Goal: Transaction & Acquisition: Subscribe to service/newsletter

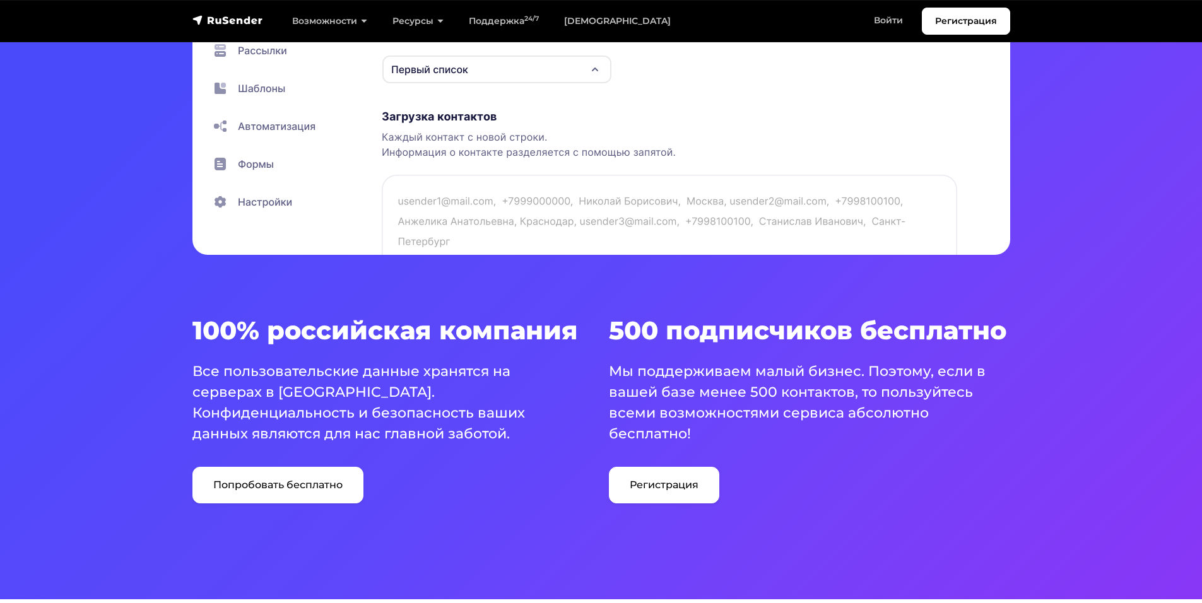
scroll to position [568, 0]
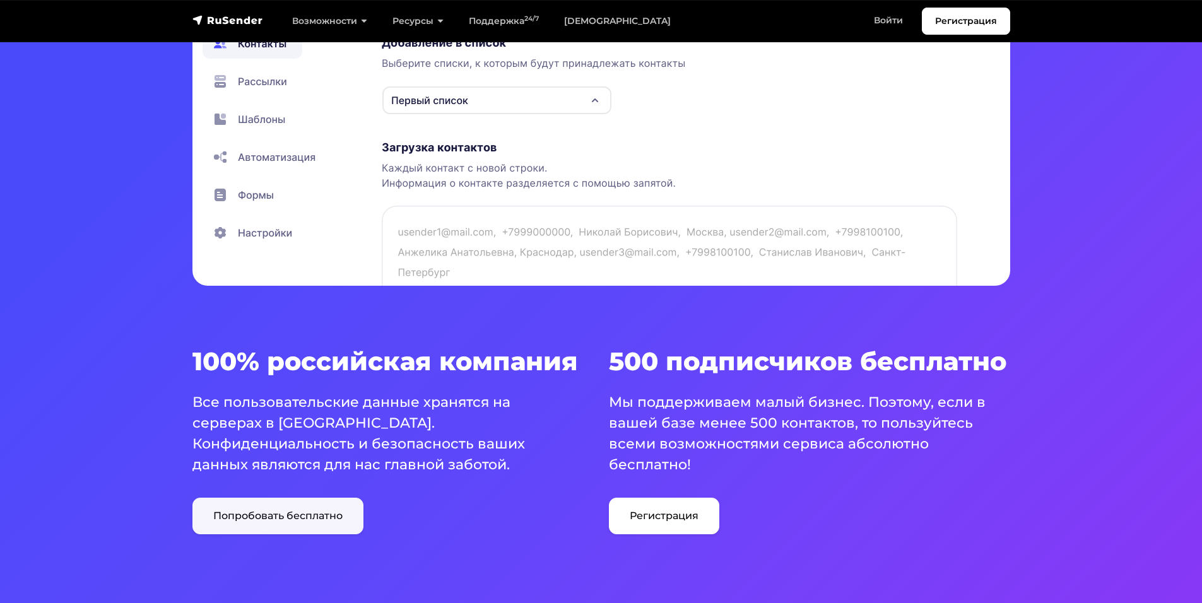
click at [287, 518] on link "Попробовать бесплатно" at bounding box center [277, 516] width 171 height 37
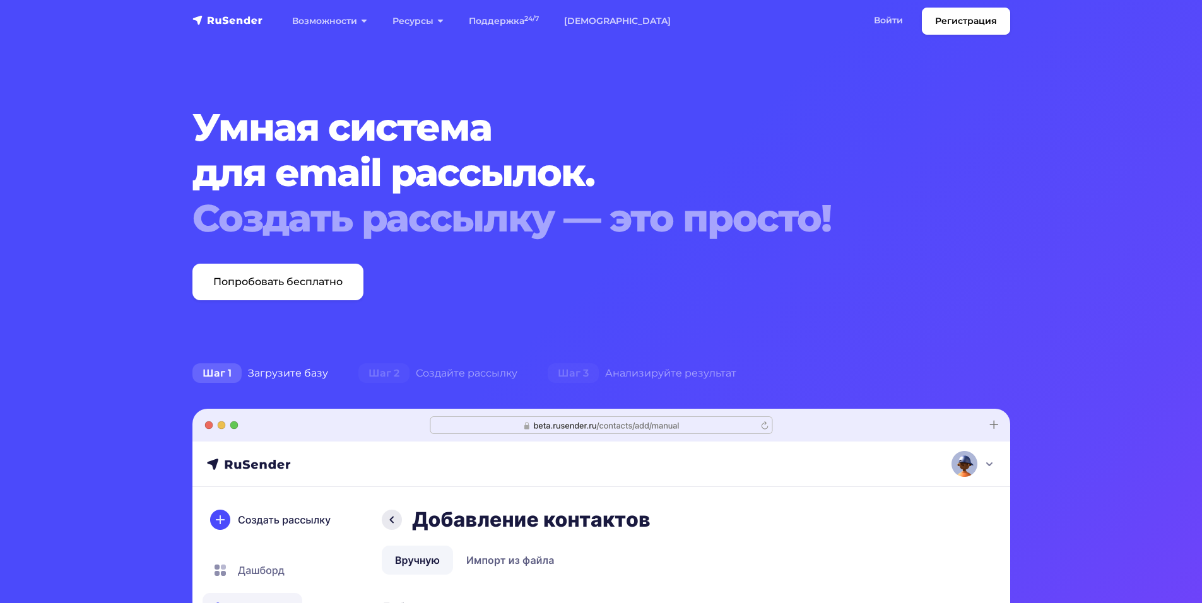
scroll to position [0, 0]
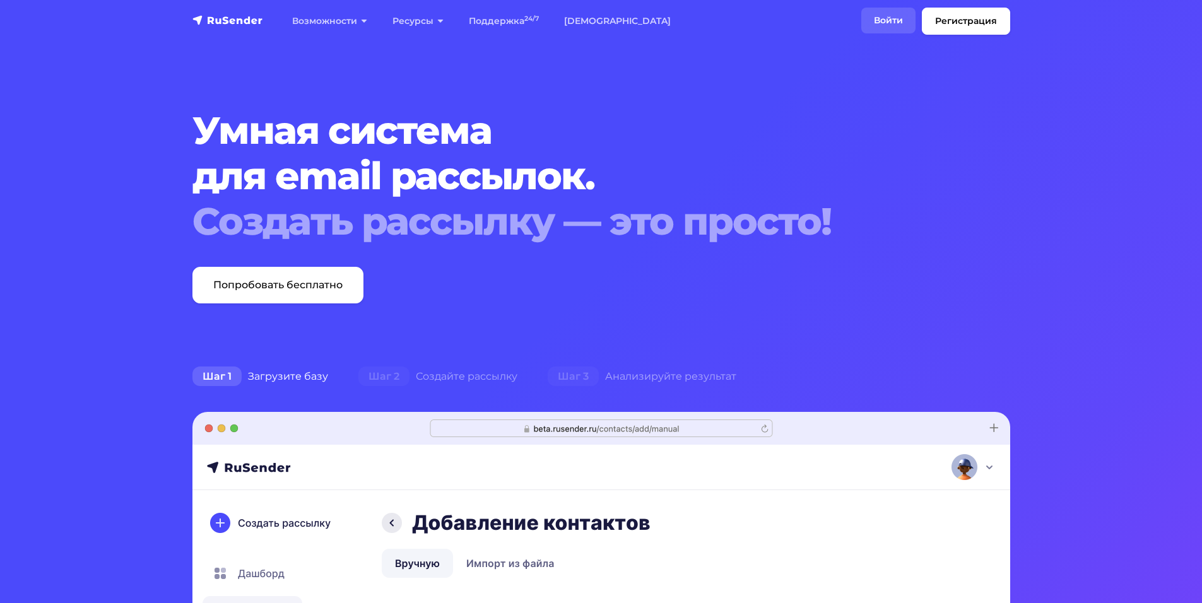
click at [890, 13] on link "Войти" at bounding box center [888, 21] width 54 height 26
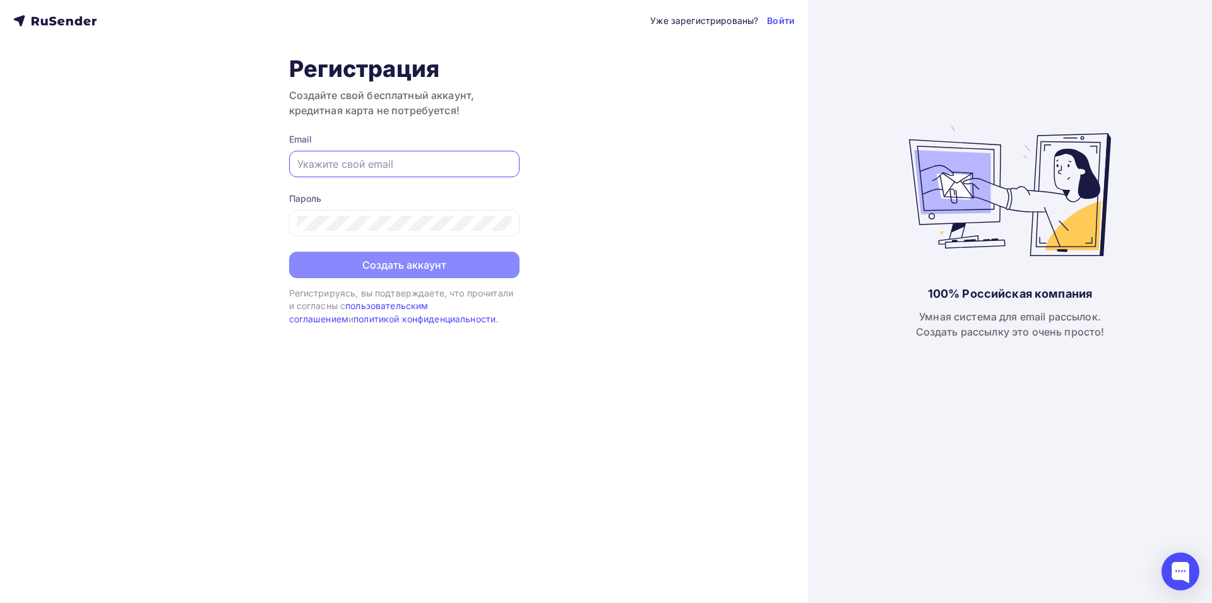
click at [321, 159] on input "text" at bounding box center [404, 164] width 214 height 15
click at [479, 163] on input "text" at bounding box center [404, 164] width 214 height 15
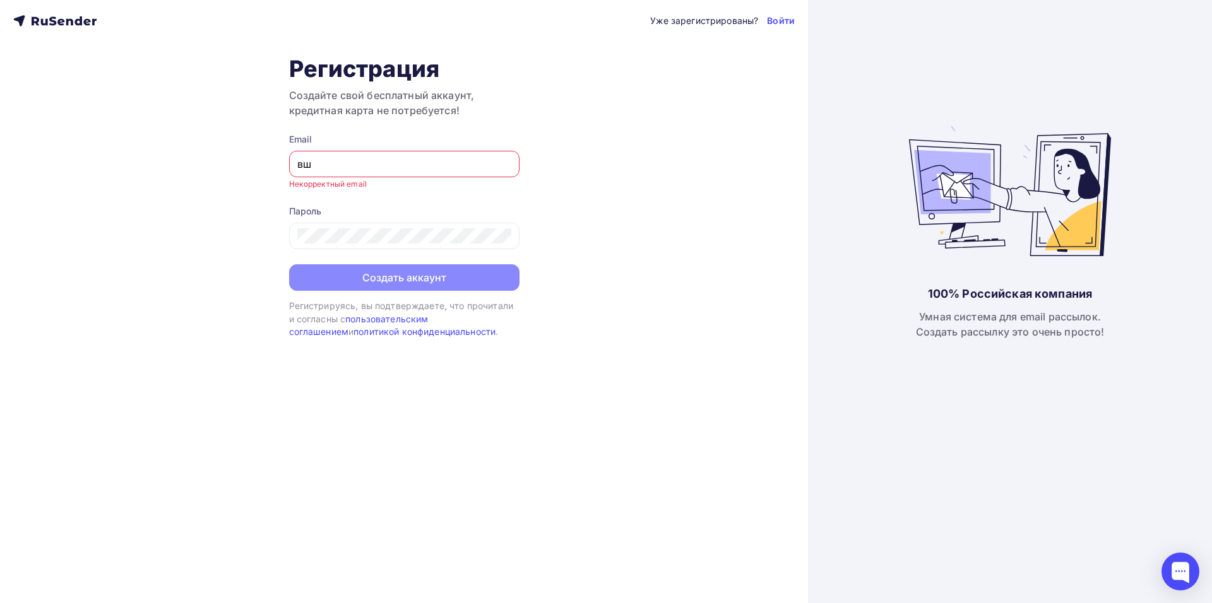
type input "в"
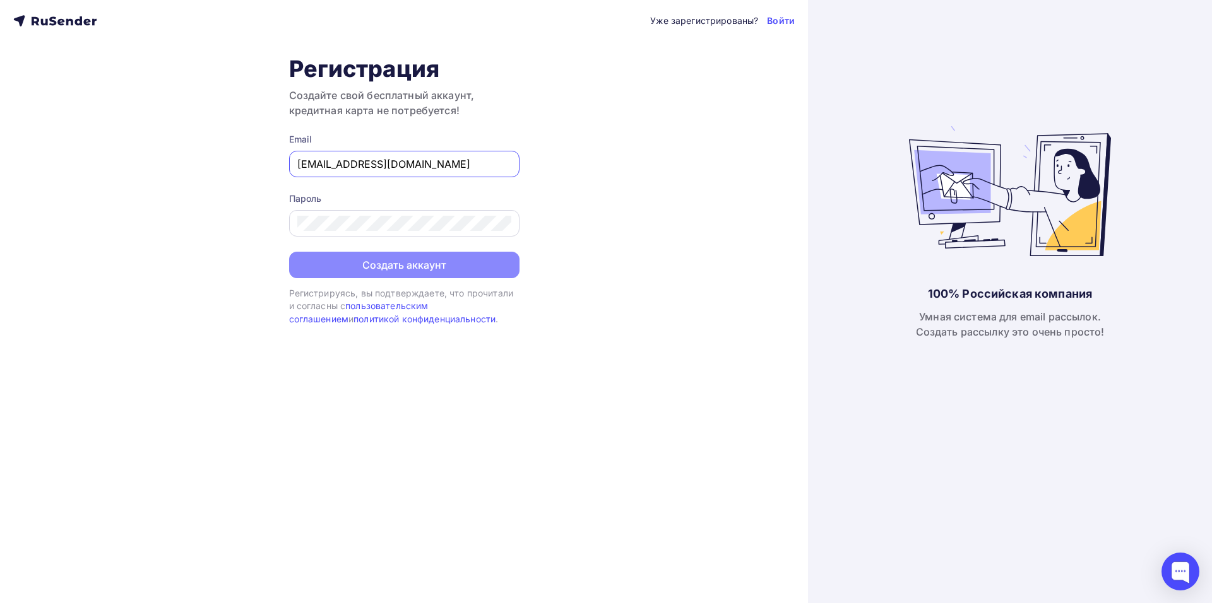
type input "[EMAIL_ADDRESS][DOMAIN_NAME]"
click at [427, 266] on button "Создать аккаунт" at bounding box center [404, 266] width 230 height 27
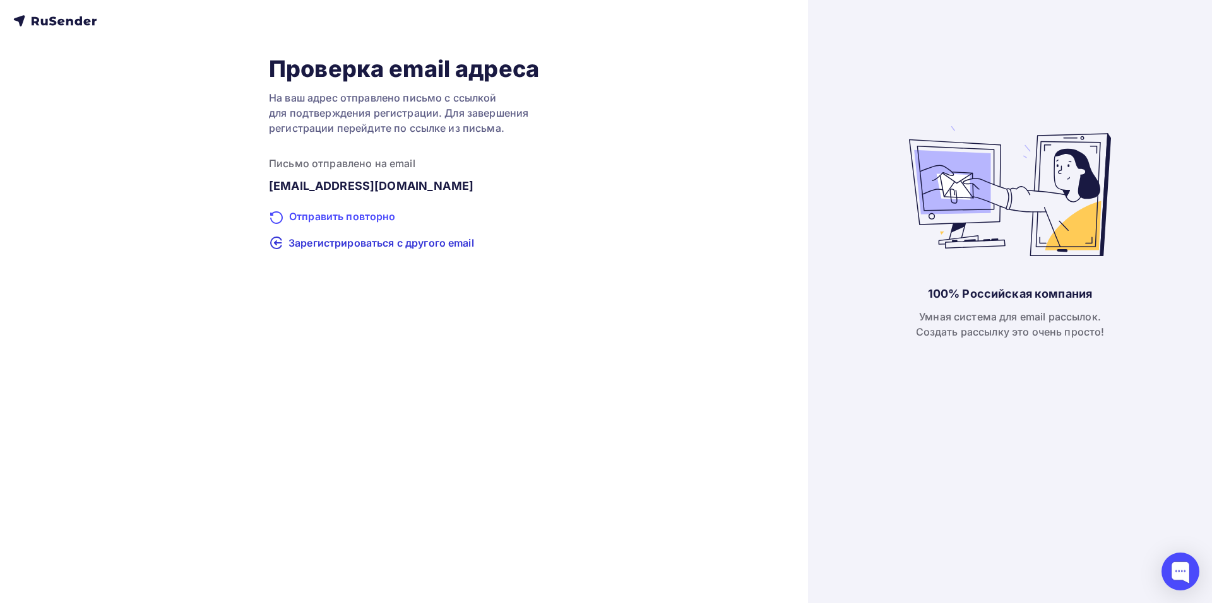
click at [309, 216] on div "Отправить повторно" at bounding box center [404, 217] width 270 height 16
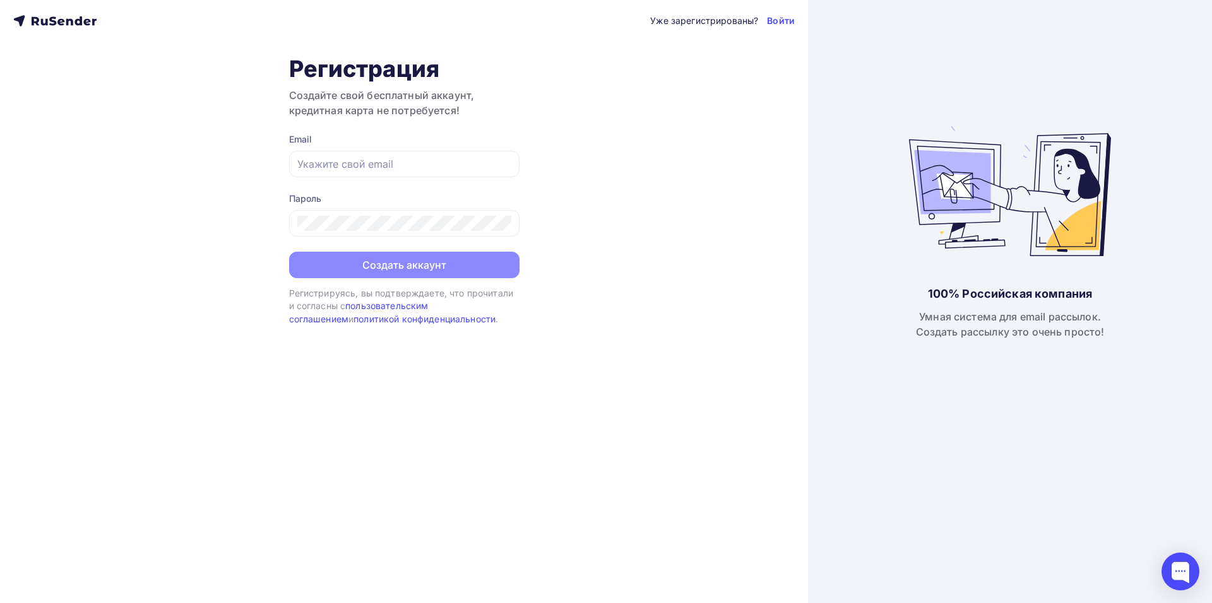
type input "dionis2396@bk.ru"
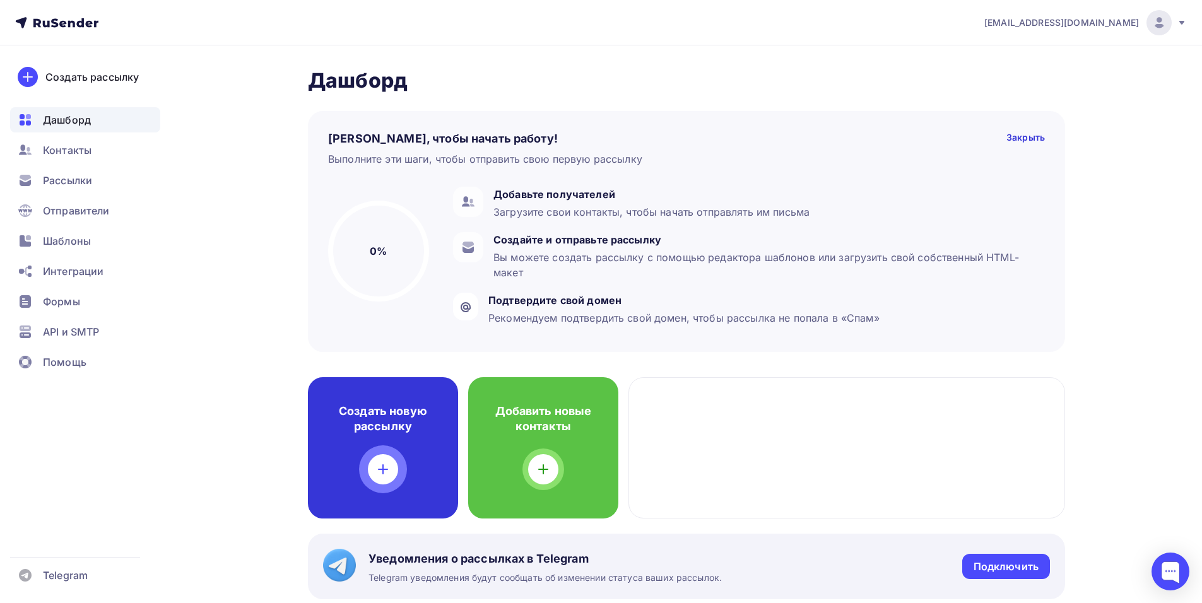
click at [387, 466] on icon at bounding box center [382, 469] width 15 height 15
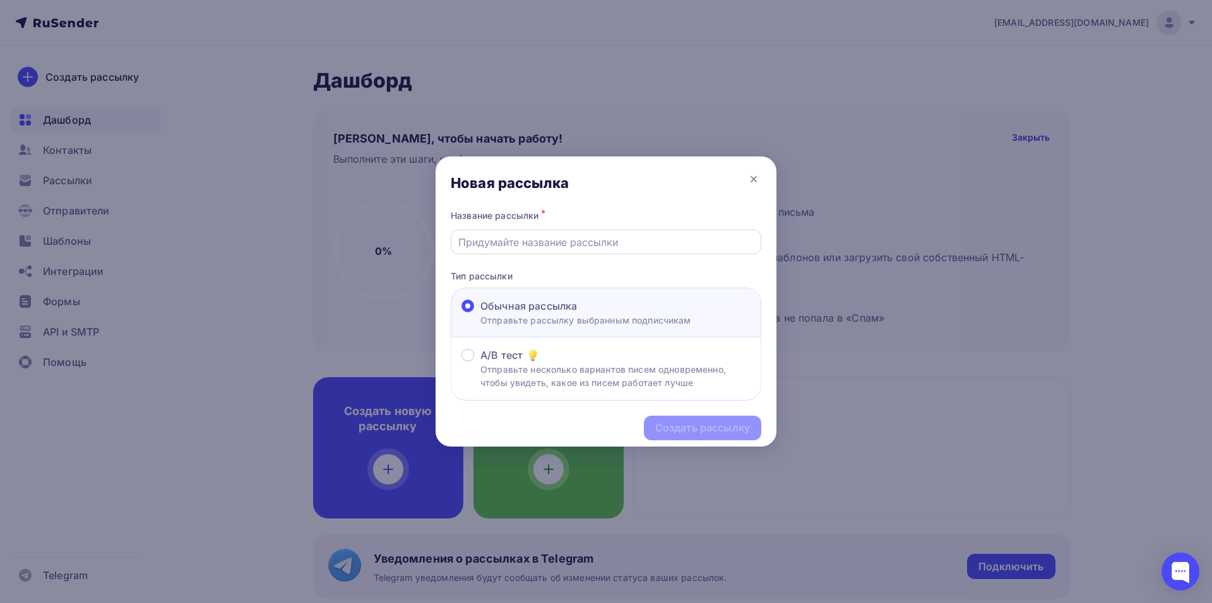
click at [553, 245] on input "text" at bounding box center [606, 242] width 296 height 15
type input "V"
type input "Международные перевозки"
click at [699, 430] on div "Создать рассылку" at bounding box center [702, 428] width 95 height 15
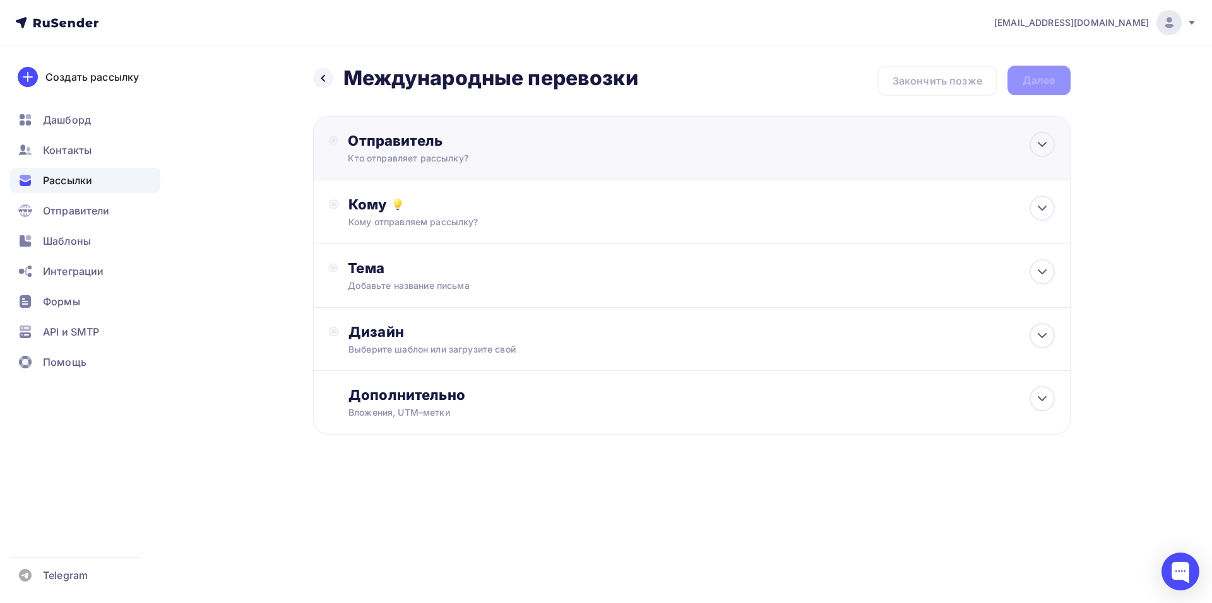
click at [532, 163] on div "Кто отправляет рассылку?" at bounding box center [471, 158] width 246 height 13
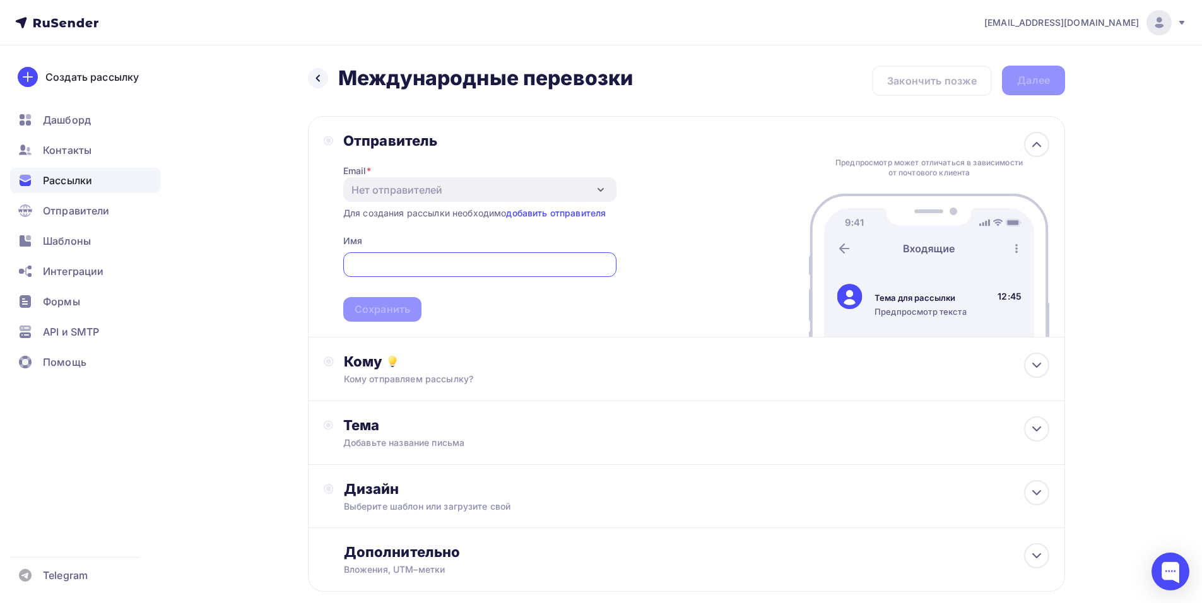
click at [656, 292] on div "Отправитель Email * Нет отправителей Добавить отправителя Для создания рассылки…" at bounding box center [686, 227] width 757 height 222
click at [565, 213] on link "добавить отправителя" at bounding box center [556, 213] width 100 height 11
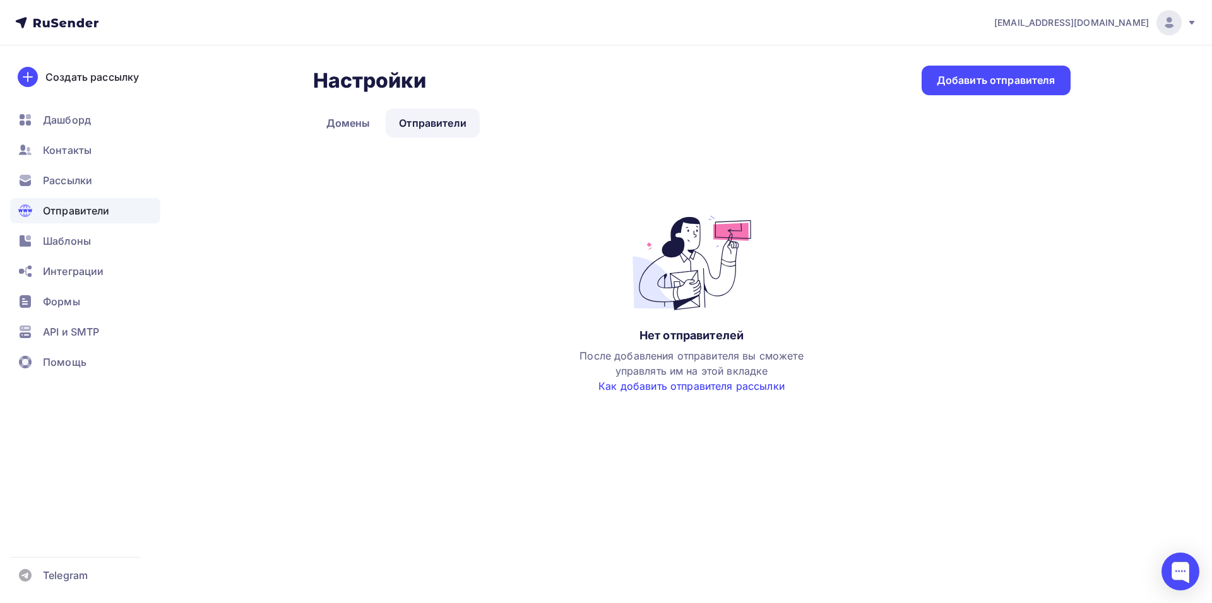
click at [689, 387] on link "Как добавить отправителя рассылки" at bounding box center [691, 386] width 186 height 13
click at [971, 77] on div "Добавить отправителя" at bounding box center [995, 80] width 119 height 15
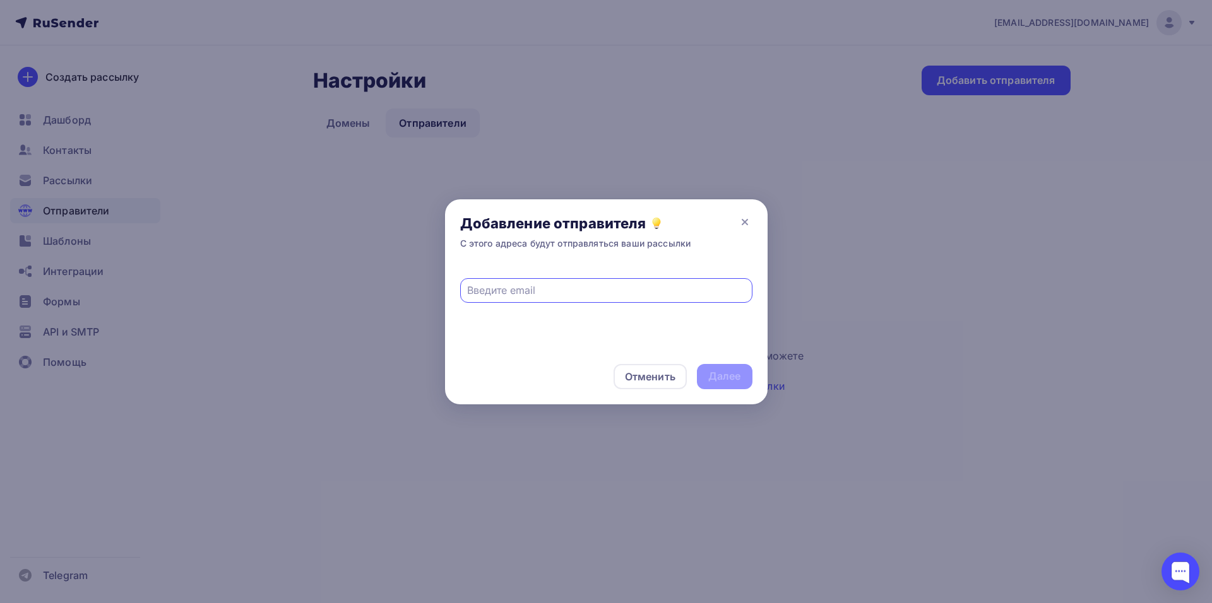
click at [662, 293] on input "text" at bounding box center [606, 290] width 278 height 15
type input "в"
type input "d.vikulin@gkmst.ru"
click at [719, 384] on div "Далее" at bounding box center [725, 376] width 56 height 25
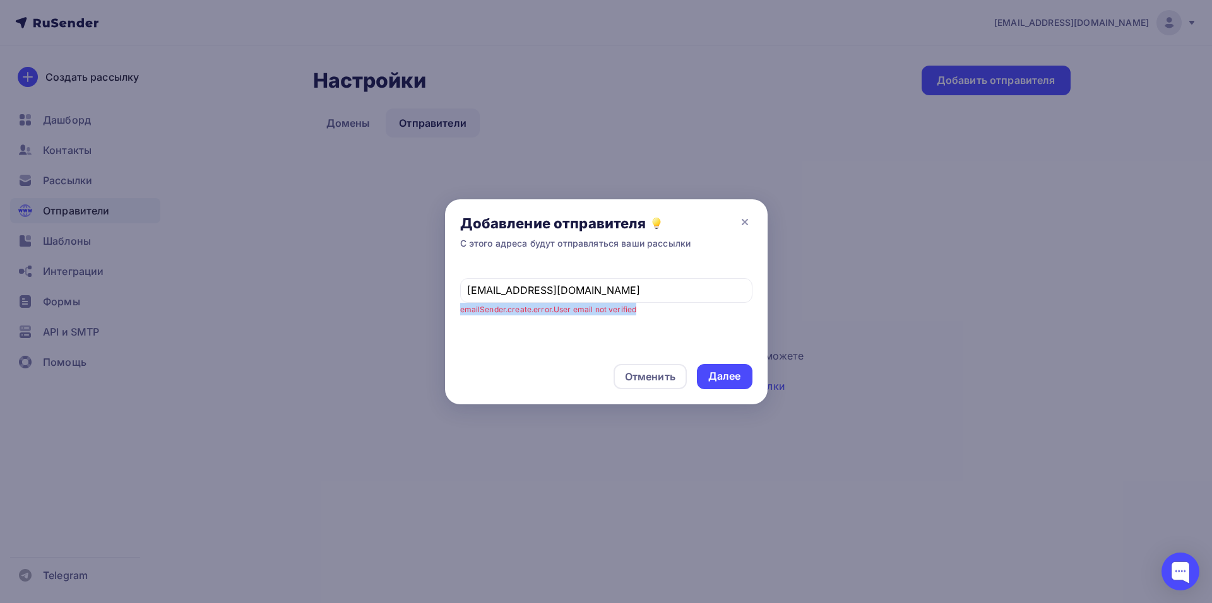
drag, startPoint x: 644, startPoint y: 312, endPoint x: 458, endPoint y: 311, distance: 185.5
click at [458, 311] on div "d.vikulin@gkmst.ru emailSender.create.error.User email not verified" at bounding box center [606, 307] width 322 height 84
click at [496, 327] on div "d.vikulin@gkmst.ru emailSender.create.error.User email not verified" at bounding box center [606, 307] width 322 height 84
click at [730, 377] on div "Далее" at bounding box center [724, 376] width 33 height 15
click at [731, 375] on div "Далее" at bounding box center [724, 376] width 33 height 15
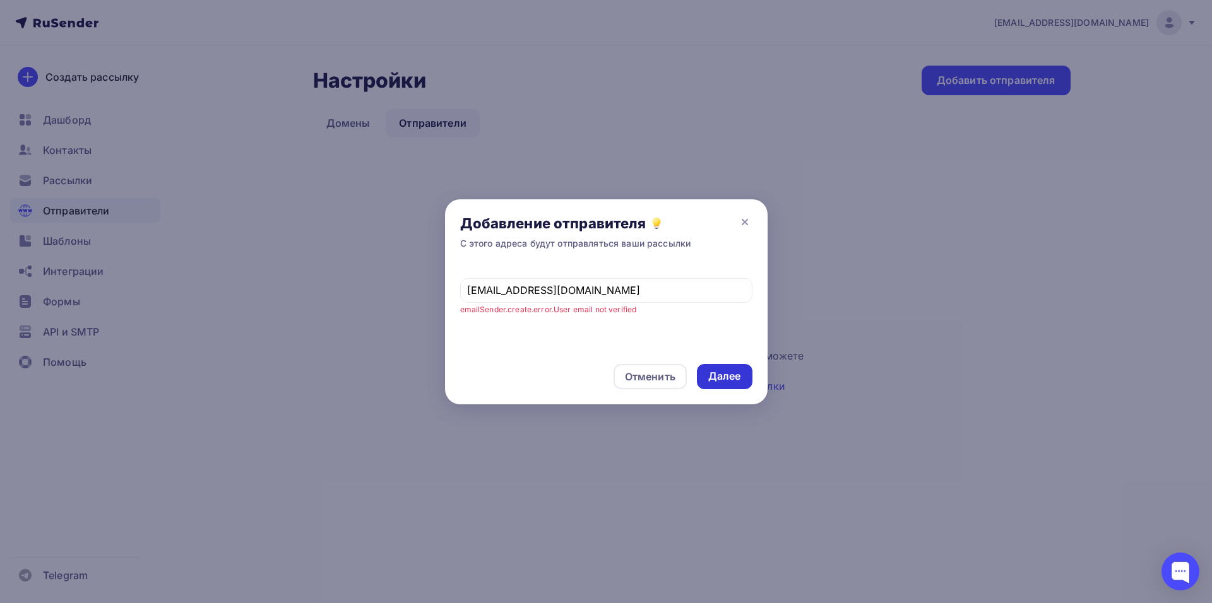
click at [732, 375] on div "Далее" at bounding box center [724, 376] width 33 height 15
click at [743, 223] on icon at bounding box center [744, 222] width 5 height 5
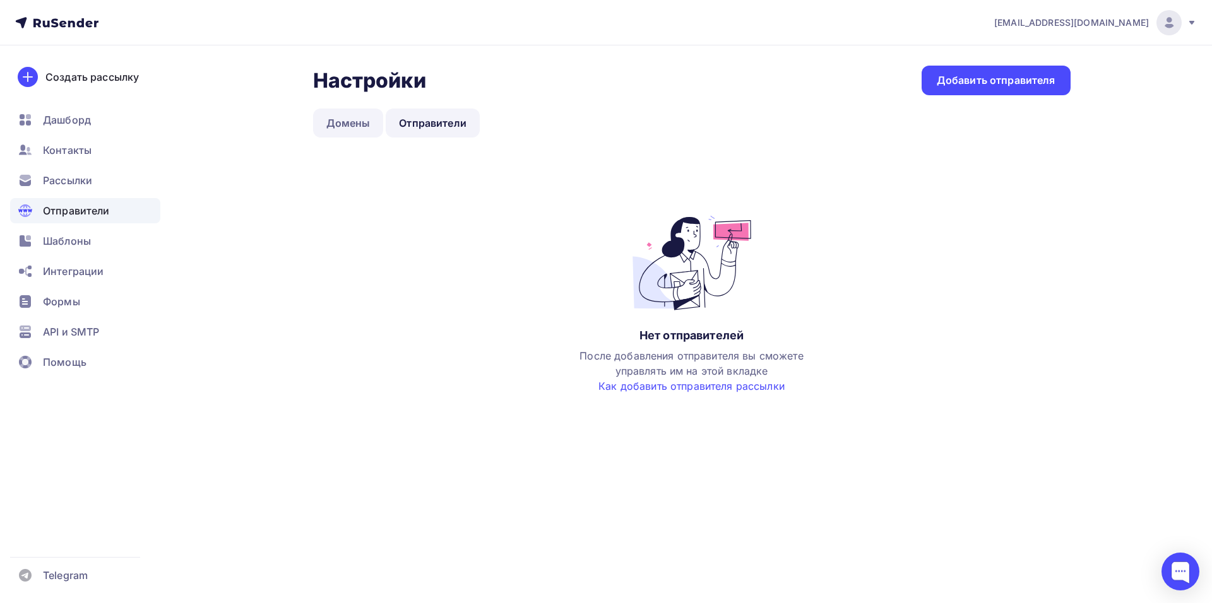
click at [352, 129] on link "Домены" at bounding box center [348, 123] width 71 height 29
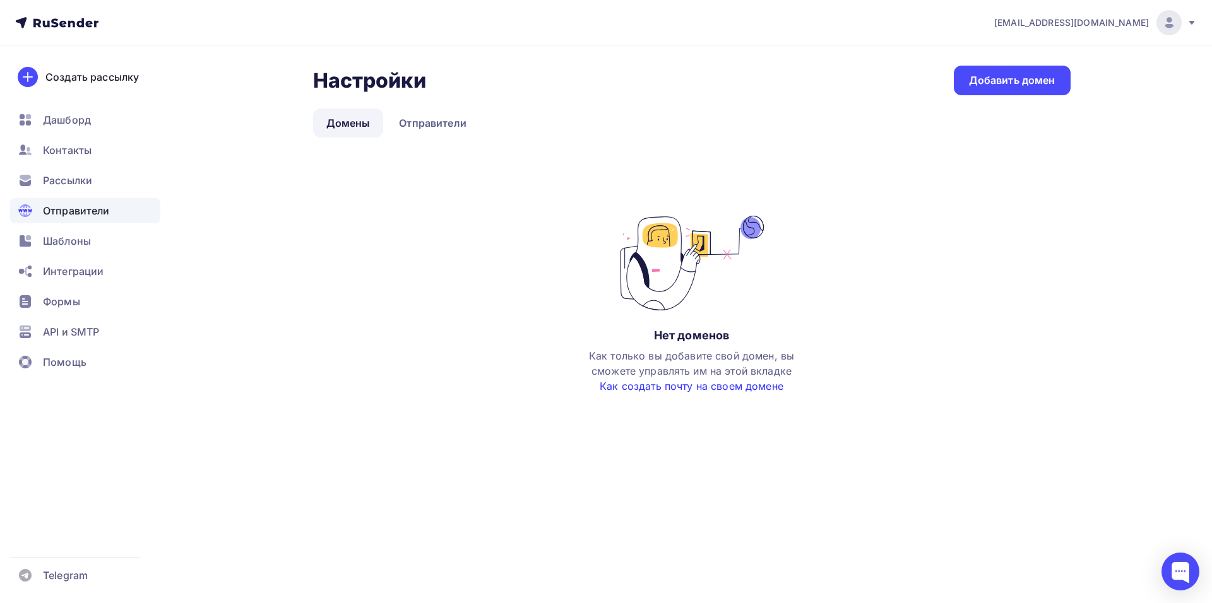
click at [730, 389] on link "Как создать почту на своем домене" at bounding box center [692, 386] width 184 height 13
click at [996, 80] on div "Добавить домен" at bounding box center [1012, 80] width 86 height 15
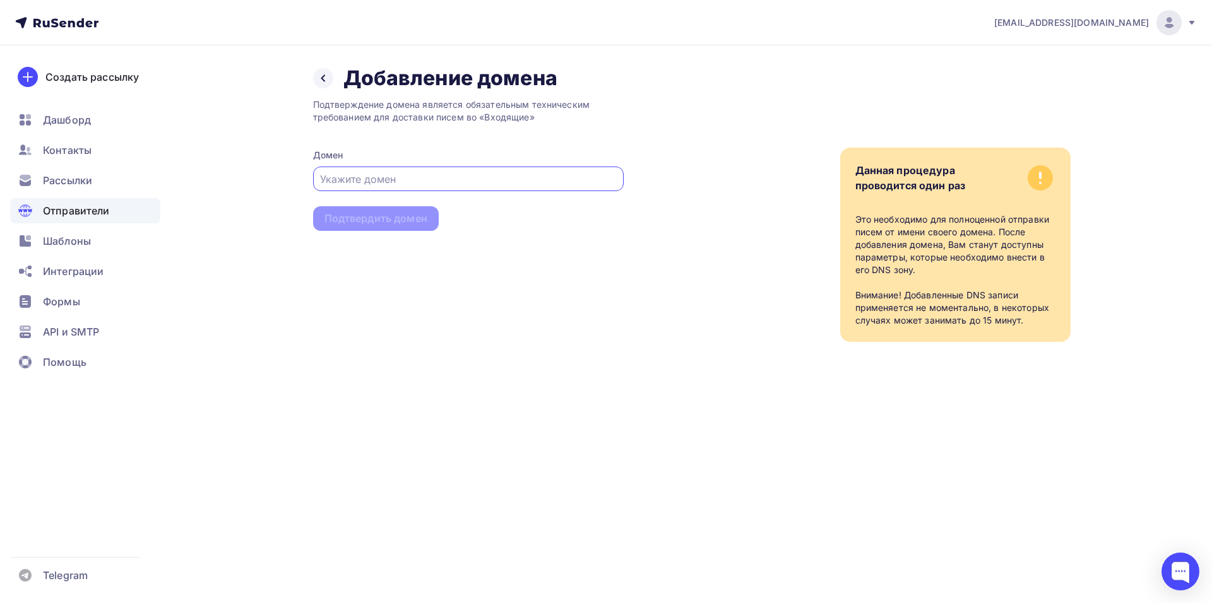
click at [470, 174] on input "text" at bounding box center [468, 179] width 296 height 15
click at [320, 180] on input "@gkmst.ru" at bounding box center [468, 179] width 296 height 15
type input "d.vikulin@gkmst.ru"
click at [358, 224] on div "Подтвердить домен" at bounding box center [375, 218] width 103 height 15
click at [394, 215] on div "Подтвердить домен" at bounding box center [375, 218] width 103 height 15
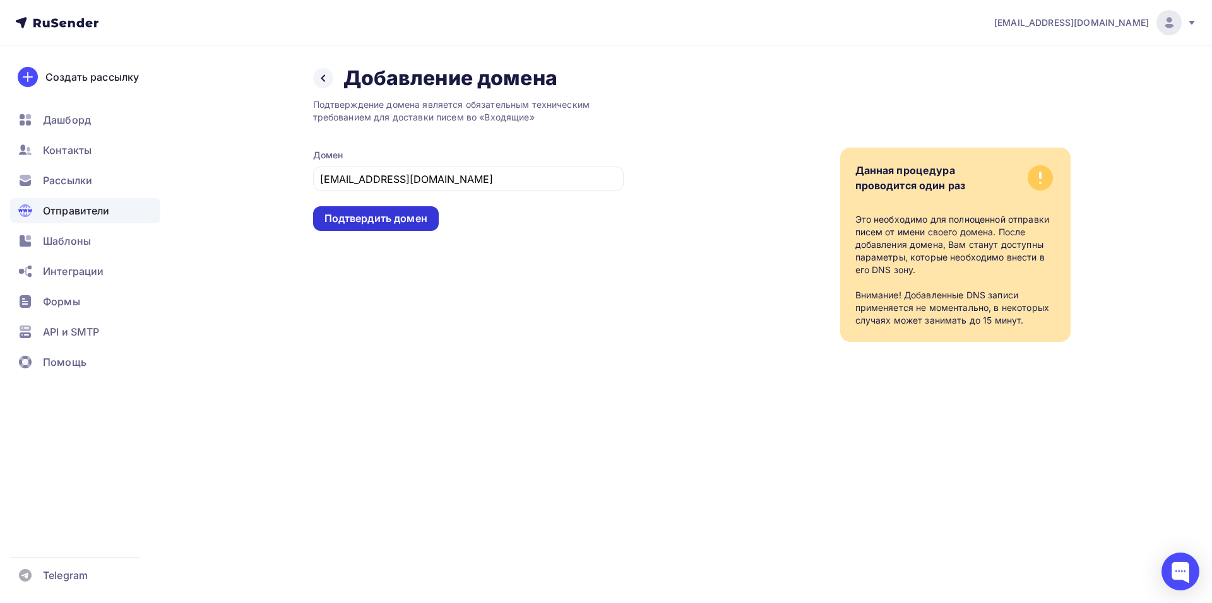
click at [369, 220] on div "Подтвердить домен" at bounding box center [375, 218] width 103 height 15
click at [374, 219] on div "Подтвердить домен" at bounding box center [375, 218] width 103 height 15
drag, startPoint x: 425, startPoint y: 183, endPoint x: 313, endPoint y: 188, distance: 111.8
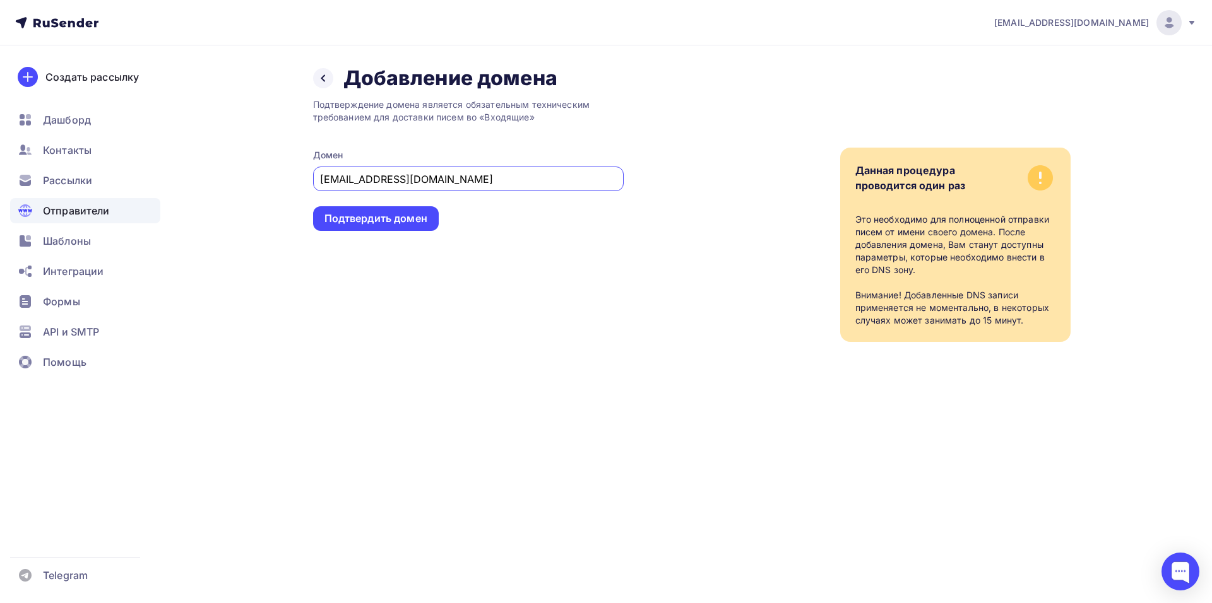
click at [313, 188] on div "Домен d.vikulin@gkmst.ru" at bounding box center [468, 170] width 310 height 42
click at [368, 228] on div "Подтвердить домен" at bounding box center [376, 218] width 126 height 25
click at [380, 177] on input "text" at bounding box center [468, 179] width 296 height 15
type input "d.vikulin@gkmst.ru"
click at [384, 222] on div "Подтвердить домен" at bounding box center [375, 218] width 103 height 15
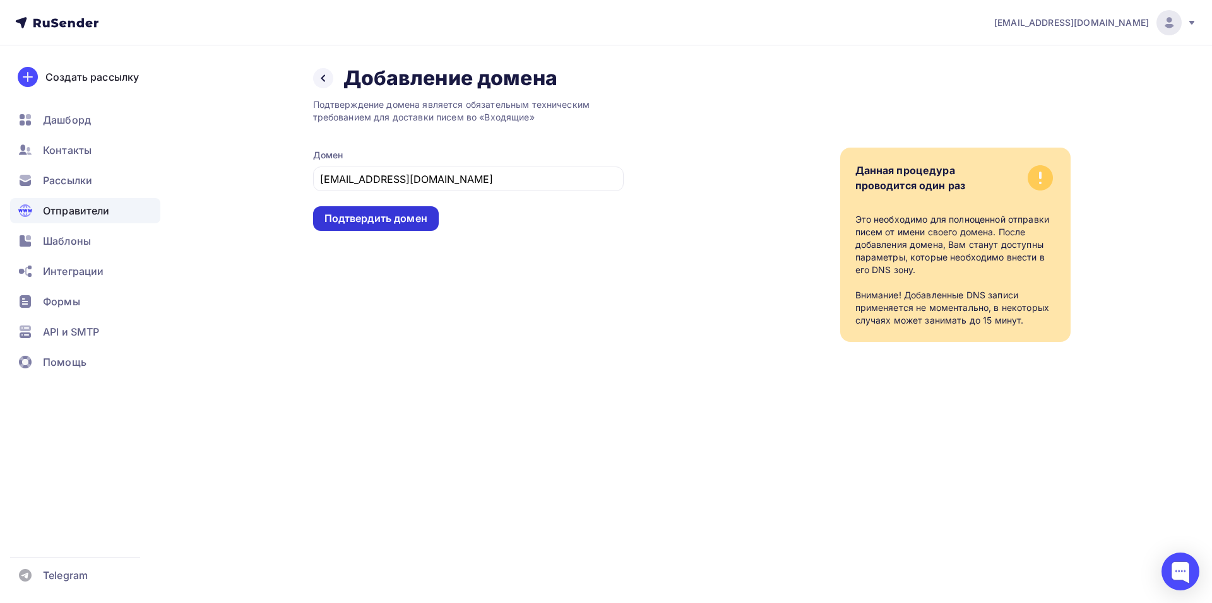
click at [387, 222] on div "Подтвердить домен" at bounding box center [375, 218] width 103 height 15
click at [324, 74] on icon at bounding box center [323, 78] width 10 height 10
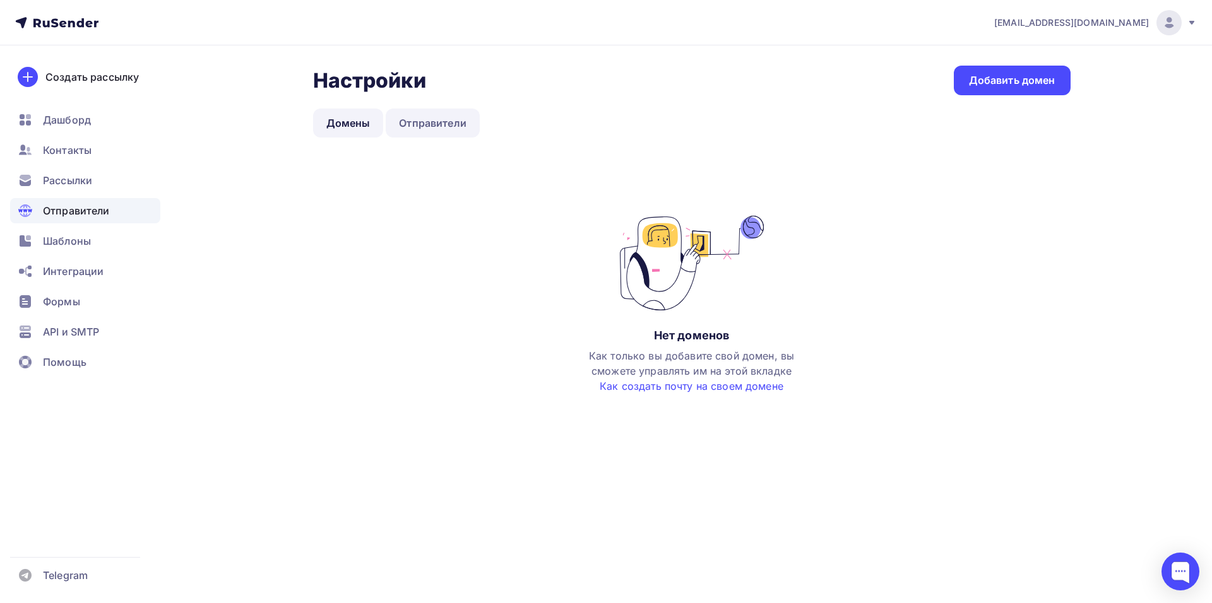
click at [424, 126] on link "Отправители" at bounding box center [433, 123] width 94 height 29
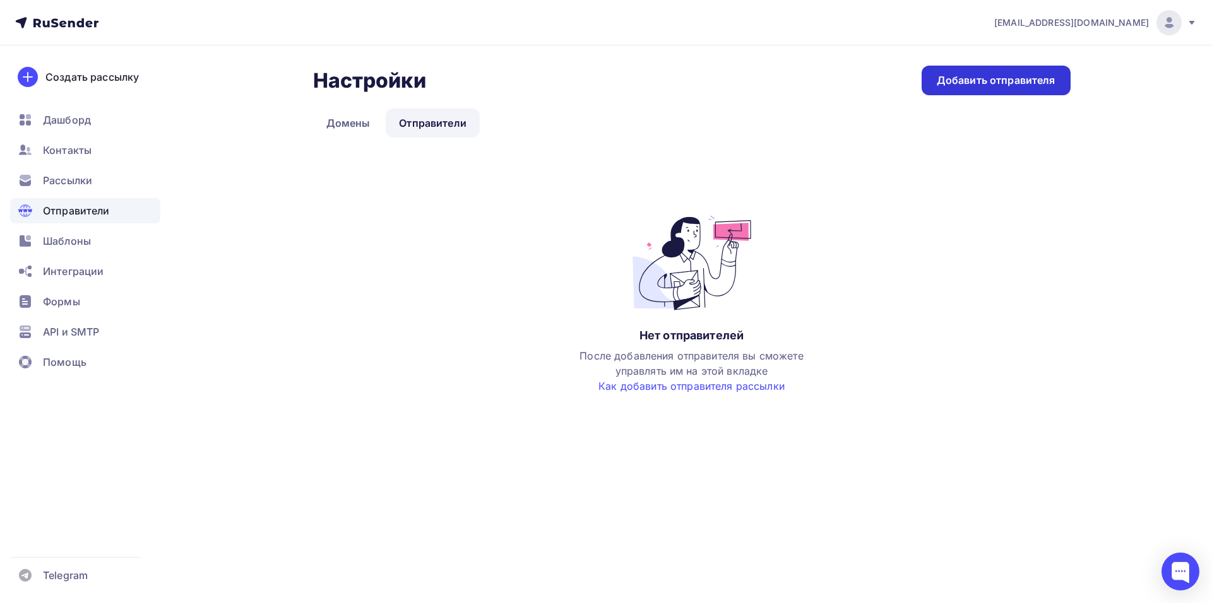
click at [965, 88] on div "Добавить отправителя" at bounding box center [995, 81] width 149 height 30
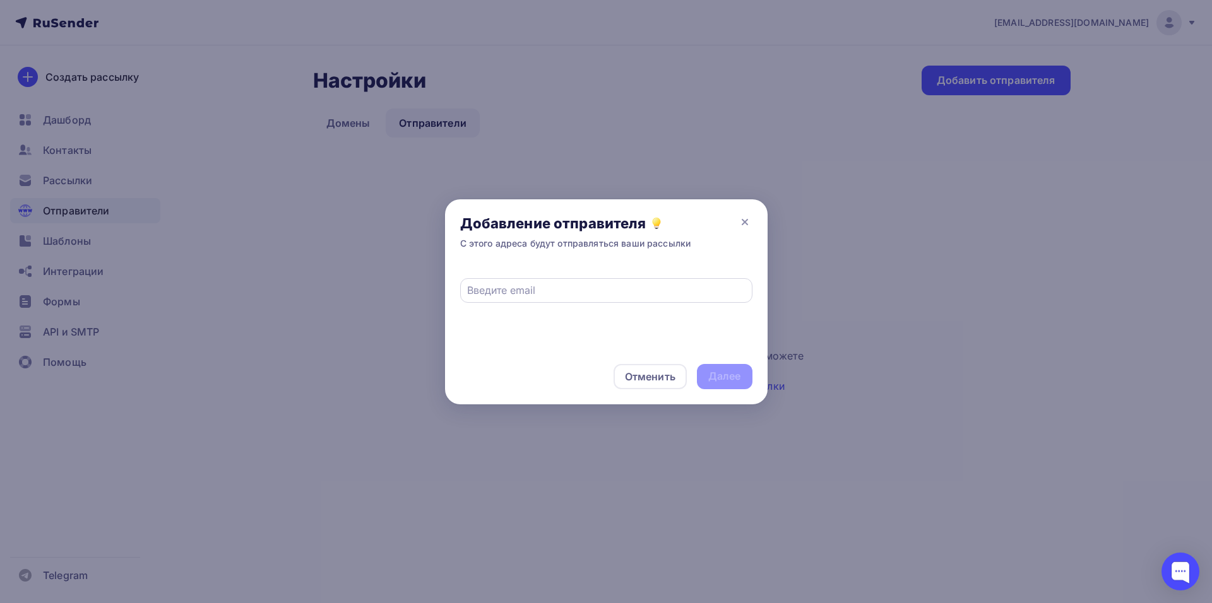
click at [519, 290] on input "text" at bounding box center [606, 290] width 278 height 15
paste input "d.vikulin@gkmst.ru"
type input "d.vikulin@gkmst.ru"
click at [736, 379] on div "Далее" at bounding box center [724, 376] width 33 height 15
click at [731, 382] on div "Далее" at bounding box center [724, 376] width 33 height 15
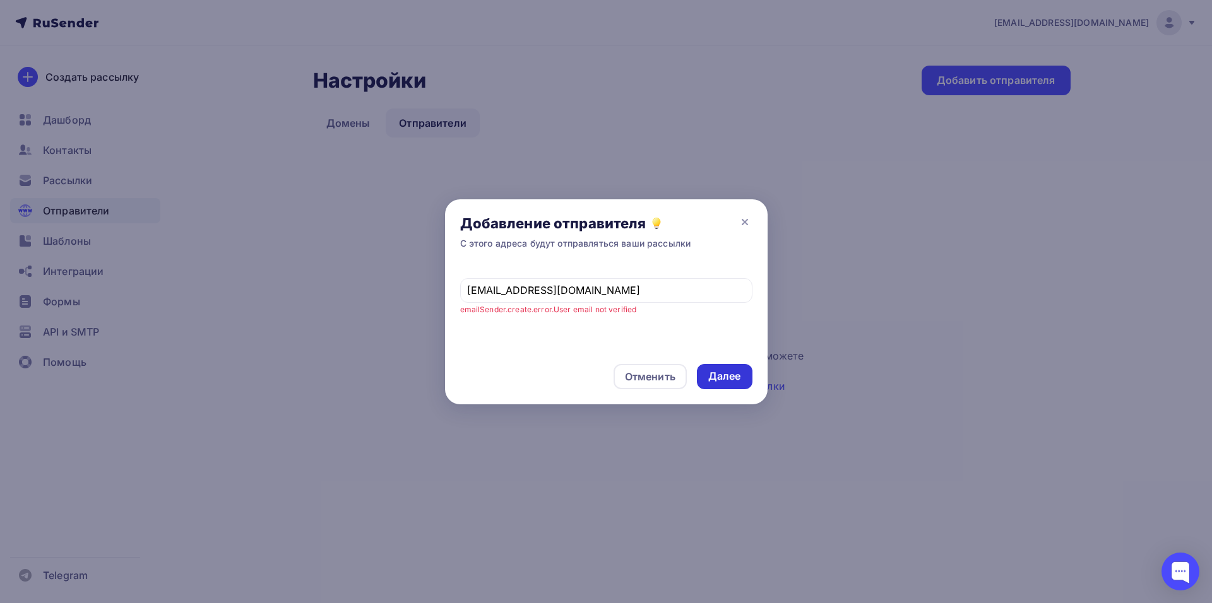
click at [731, 381] on div "Далее" at bounding box center [724, 376] width 33 height 15
click at [731, 379] on div "Далее" at bounding box center [724, 376] width 33 height 15
click at [749, 227] on icon at bounding box center [744, 222] width 15 height 15
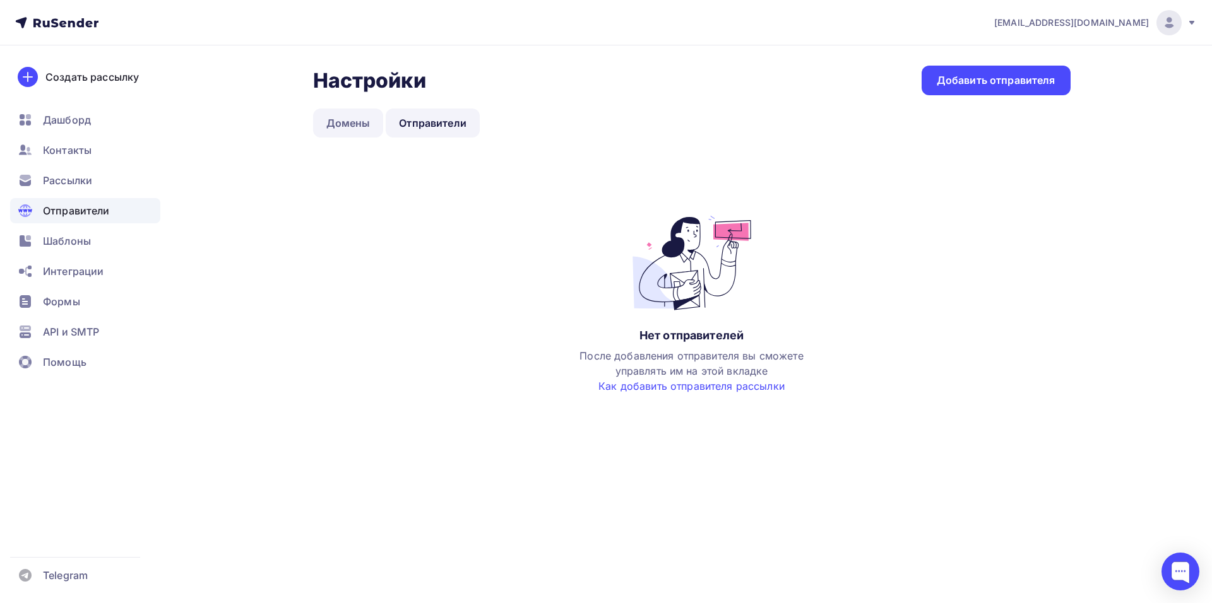
click at [352, 122] on link "Домены" at bounding box center [348, 123] width 71 height 29
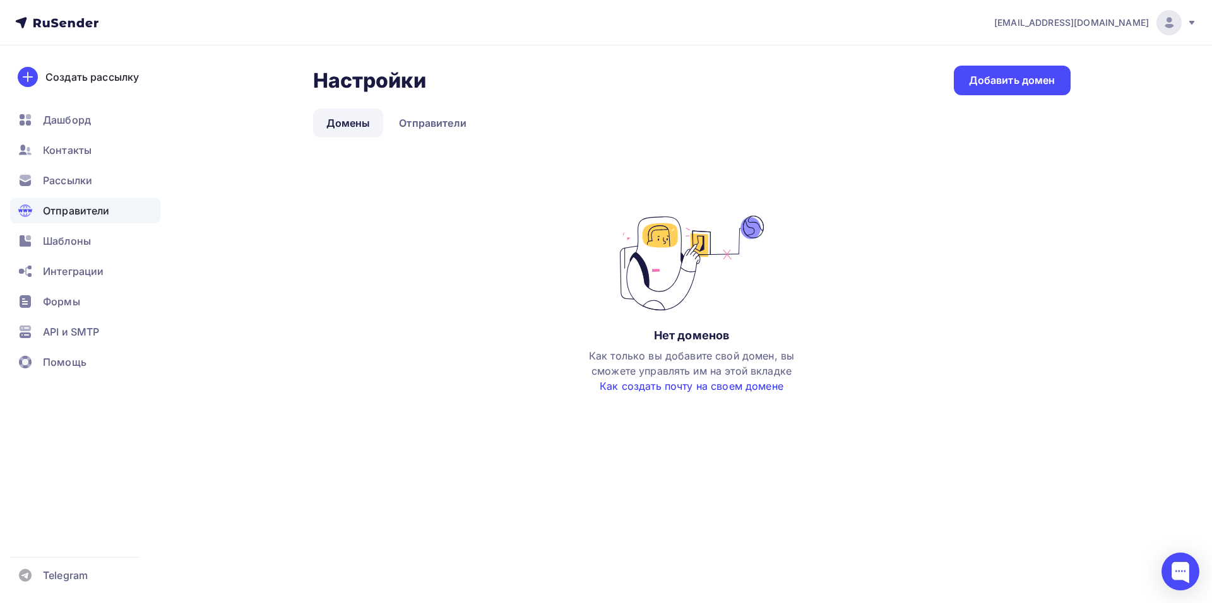
click at [649, 387] on link "Как создать почту на своем домене" at bounding box center [692, 386] width 184 height 13
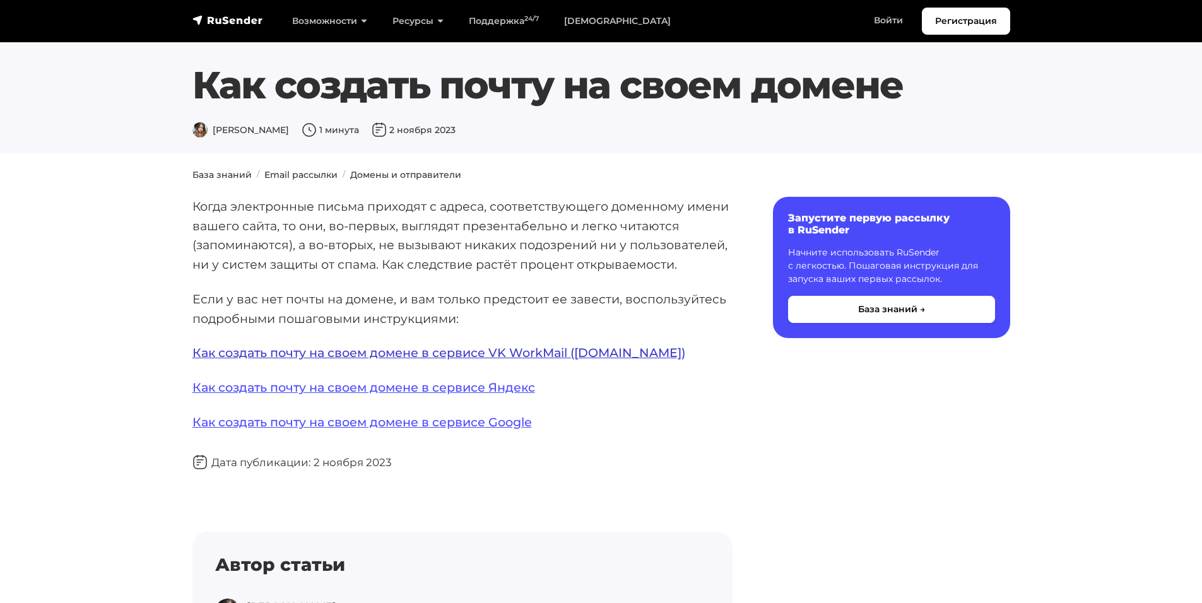
click at [480, 356] on link "Как создать почту на своем домене в сервисе VK WorkMail ([DOMAIN_NAME])" at bounding box center [438, 352] width 493 height 15
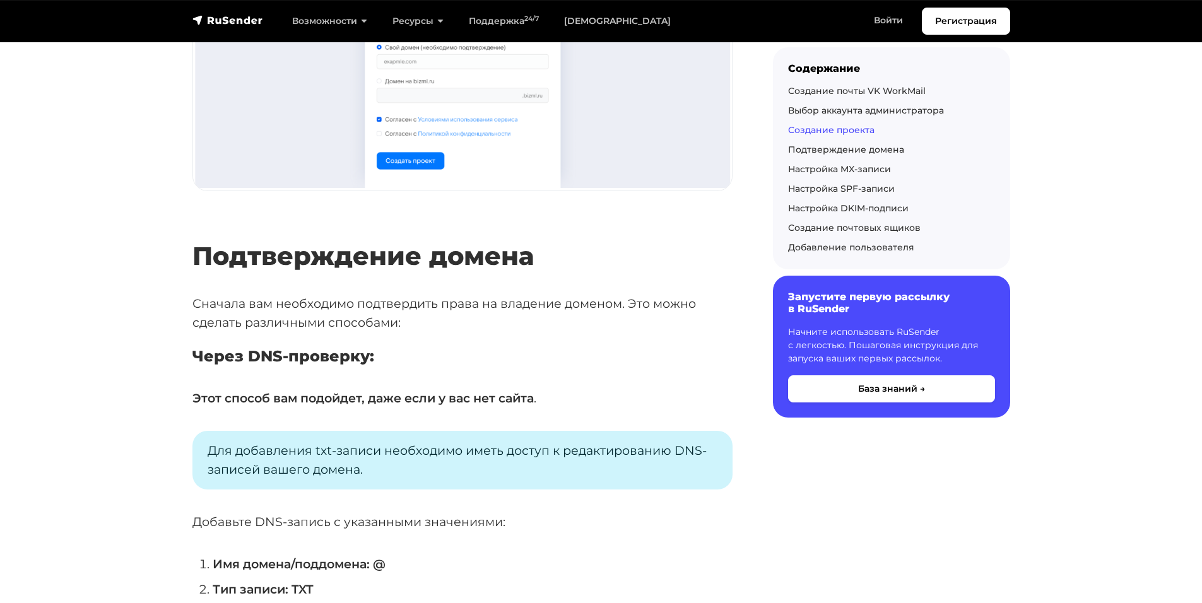
scroll to position [1136, 0]
